Goal: Task Accomplishment & Management: Complete application form

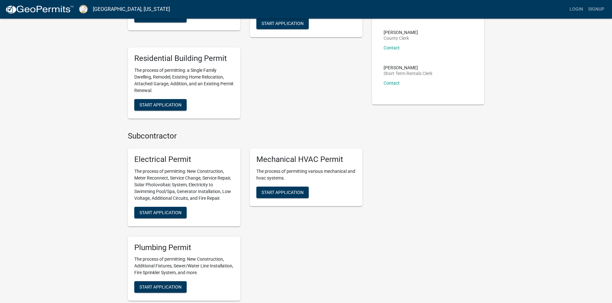
scroll to position [193, 0]
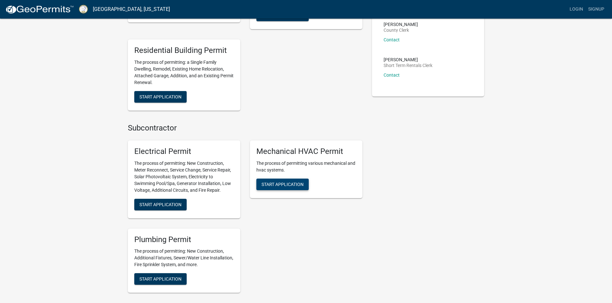
click at [267, 186] on span "Start Application" at bounding box center [282, 184] width 42 height 5
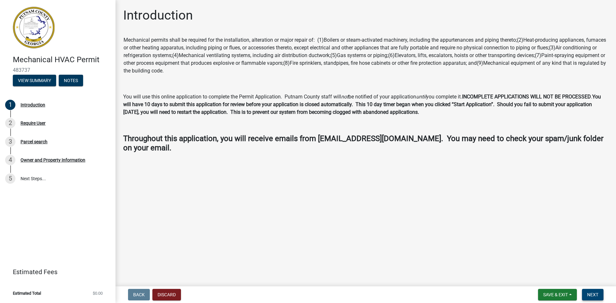
click at [599, 295] on span "Next" at bounding box center [593, 294] width 11 height 5
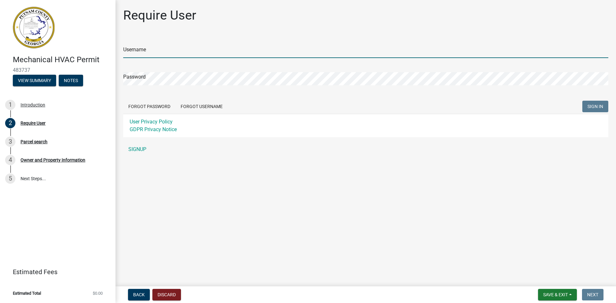
click at [131, 51] on input "Username" at bounding box center [365, 51] width 485 height 13
type input "[EMAIL_ADDRESS][DOMAIN_NAME]"
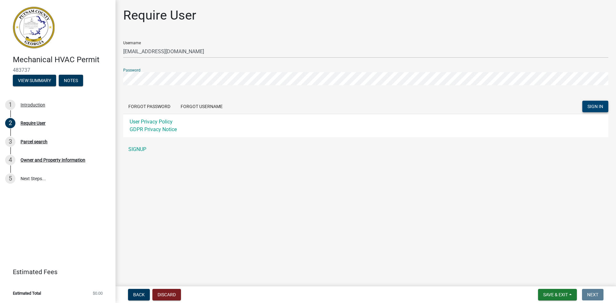
click at [589, 105] on span "SIGN IN" at bounding box center [596, 106] width 16 height 5
click at [592, 104] on span "SIGN IN" at bounding box center [596, 106] width 16 height 5
click at [141, 106] on button "Forgot Password" at bounding box center [149, 107] width 52 height 12
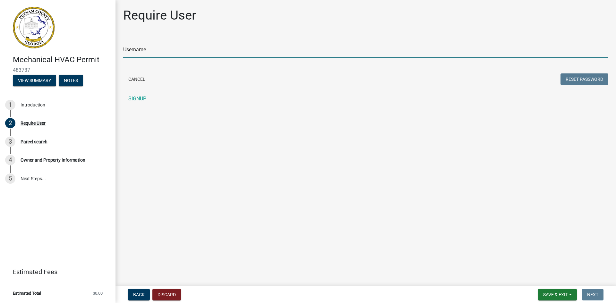
click at [133, 51] on input "Username" at bounding box center [365, 51] width 485 height 13
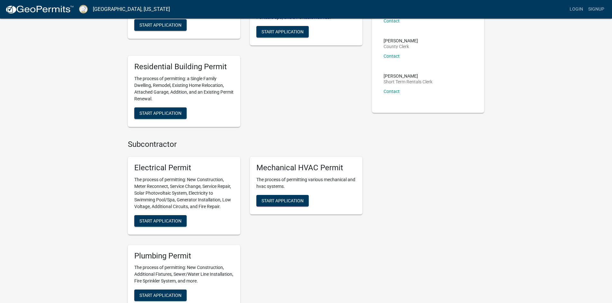
scroll to position [225, 0]
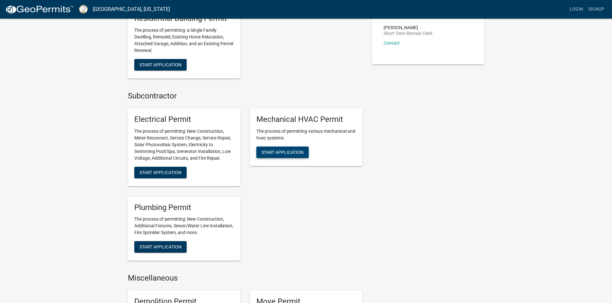
click at [287, 151] on span "Start Application" at bounding box center [282, 152] width 42 height 5
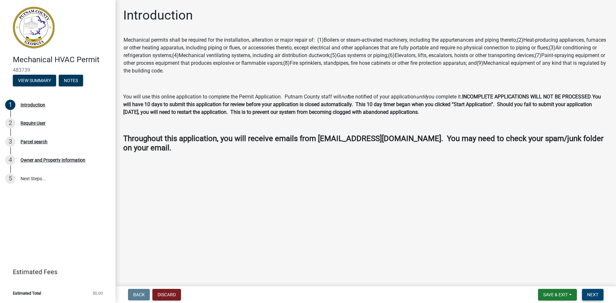
click at [595, 297] on span "Next" at bounding box center [593, 294] width 11 height 5
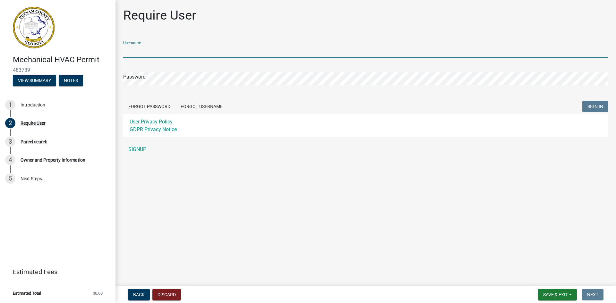
click at [136, 51] on input "Username" at bounding box center [365, 51] width 485 height 13
type input "coolmax2025"
click at [154, 105] on button "Forgot Password" at bounding box center [149, 107] width 52 height 12
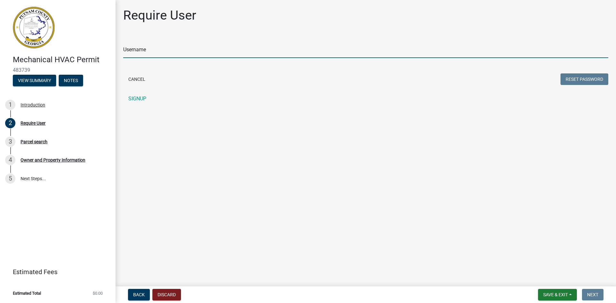
click at [128, 52] on input "Username" at bounding box center [365, 51] width 485 height 13
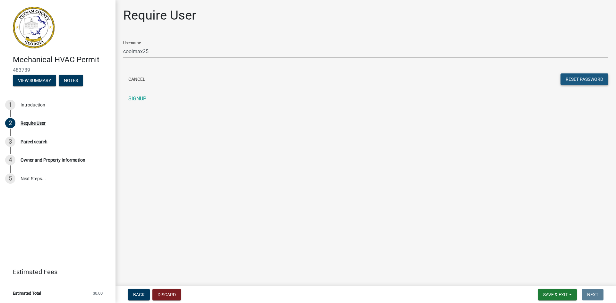
click at [570, 78] on button "Reset Password" at bounding box center [585, 80] width 48 height 12
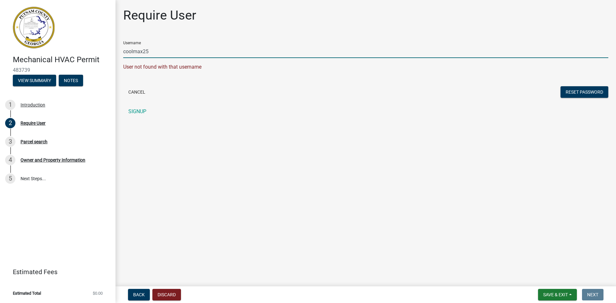
click at [143, 52] on input "coolmax25" at bounding box center [365, 51] width 485 height 13
type input "coolmax2025"
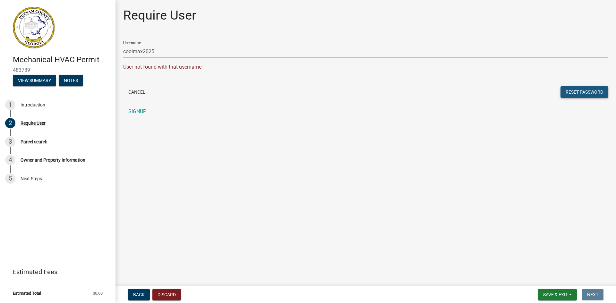
click at [568, 90] on button "Reset Password" at bounding box center [585, 92] width 48 height 12
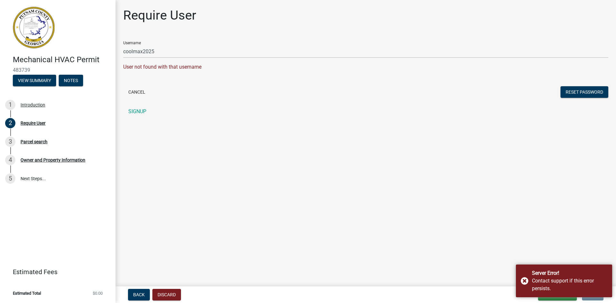
click at [205, 98] on div "Cancel Reset Password" at bounding box center [365, 92] width 485 height 13
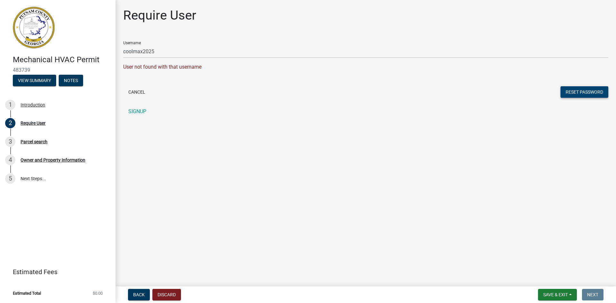
click at [572, 92] on button "Reset Password" at bounding box center [585, 92] width 48 height 12
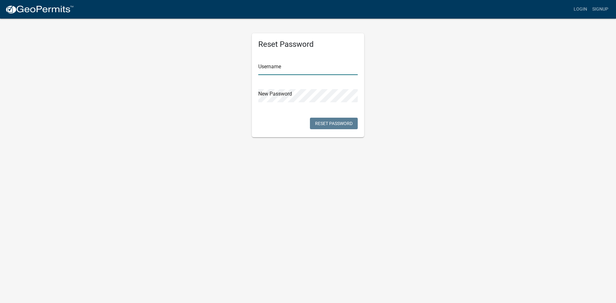
click at [264, 65] on input "text" at bounding box center [308, 68] width 100 height 13
type input "coolmax2025"
click at [348, 123] on button "Reset Password" at bounding box center [334, 124] width 48 height 12
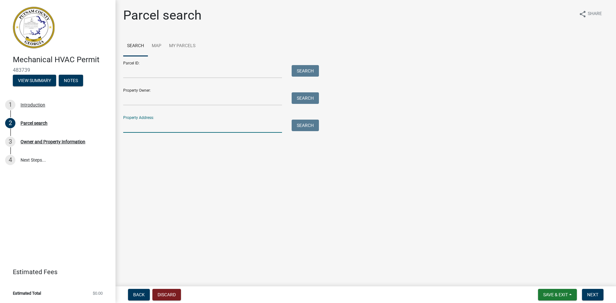
click at [145, 129] on input "Property Address:" at bounding box center [202, 126] width 159 height 13
click at [308, 126] on button "Search" at bounding box center [305, 126] width 27 height 12
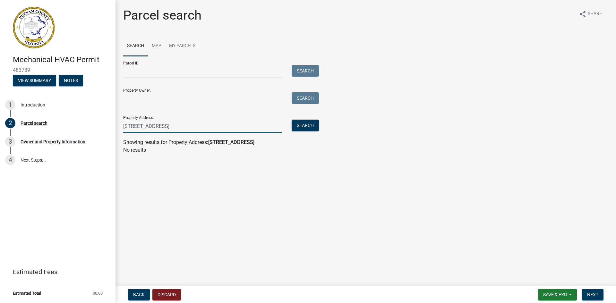
click at [195, 126] on input "[STREET_ADDRESS]" at bounding box center [202, 126] width 159 height 13
type input "[STREET_ADDRESS]"
click at [301, 125] on button "Search" at bounding box center [305, 126] width 27 height 12
click at [133, 99] on input "Property Owner:" at bounding box center [202, 98] width 159 height 13
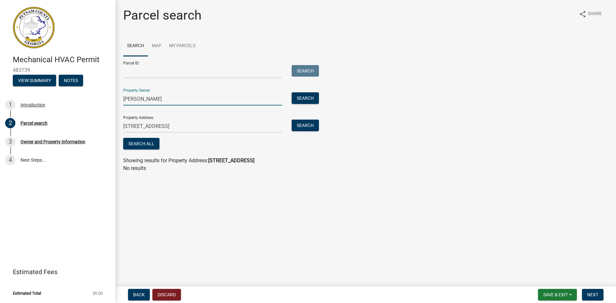
type input "[PERSON_NAME]"
drag, startPoint x: 123, startPoint y: 124, endPoint x: 194, endPoint y: 122, distance: 71.3
click at [194, 122] on div "[STREET_ADDRESS]" at bounding box center [202, 126] width 169 height 13
click at [123, 126] on div "[STREET_ADDRESS]" at bounding box center [202, 126] width 169 height 13
drag, startPoint x: 135, startPoint y: 125, endPoint x: 267, endPoint y: 128, distance: 132.0
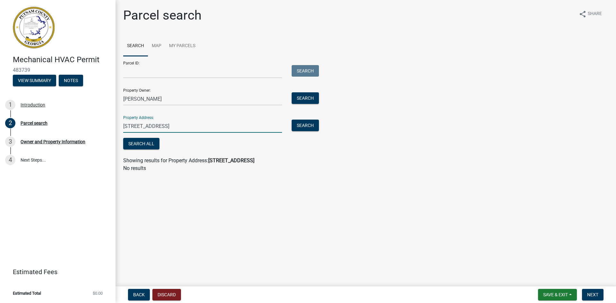
click at [267, 128] on input "[STREET_ADDRESS]" at bounding box center [202, 126] width 159 height 13
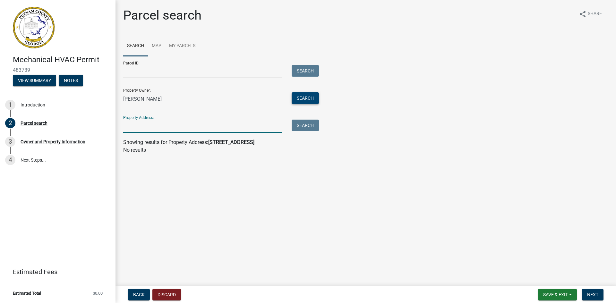
click at [308, 98] on button "Search" at bounding box center [305, 98] width 27 height 12
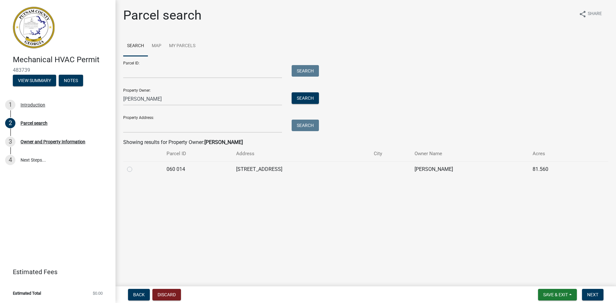
click at [122, 99] on div "[PERSON_NAME]" at bounding box center [202, 98] width 169 height 13
drag, startPoint x: 124, startPoint y: 98, endPoint x: 217, endPoint y: 107, distance: 93.2
click at [217, 107] on form "Parcel ID: Search Property Owner: [PERSON_NAME] Search Property Address: Search" at bounding box center [219, 94] width 193 height 77
type input "[PERSON_NAME] Development"
click at [299, 97] on button "Search" at bounding box center [305, 98] width 27 height 12
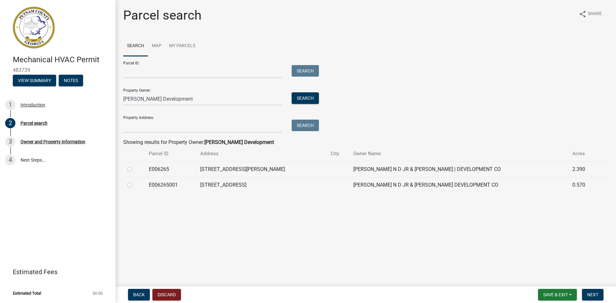
click at [135, 166] on label at bounding box center [135, 166] width 0 height 0
click at [135, 170] on input "radio" at bounding box center [137, 168] width 4 height 4
radio input "true"
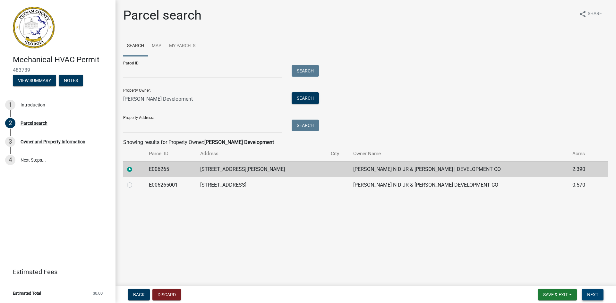
click at [590, 294] on span "Next" at bounding box center [593, 294] width 11 height 5
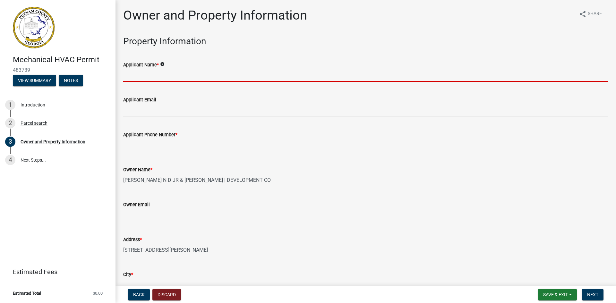
click at [143, 76] on input "Applicant Name *" at bounding box center [365, 75] width 485 height 13
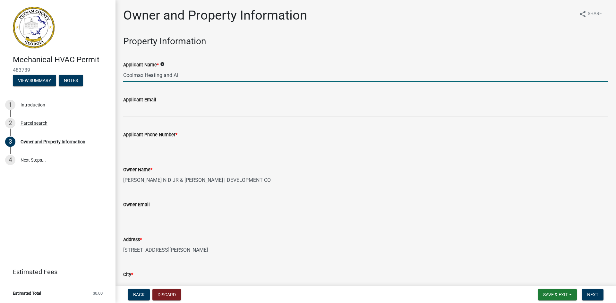
type input "Coolmax Heating and Air"
